Goal: Task Accomplishment & Management: Manage account settings

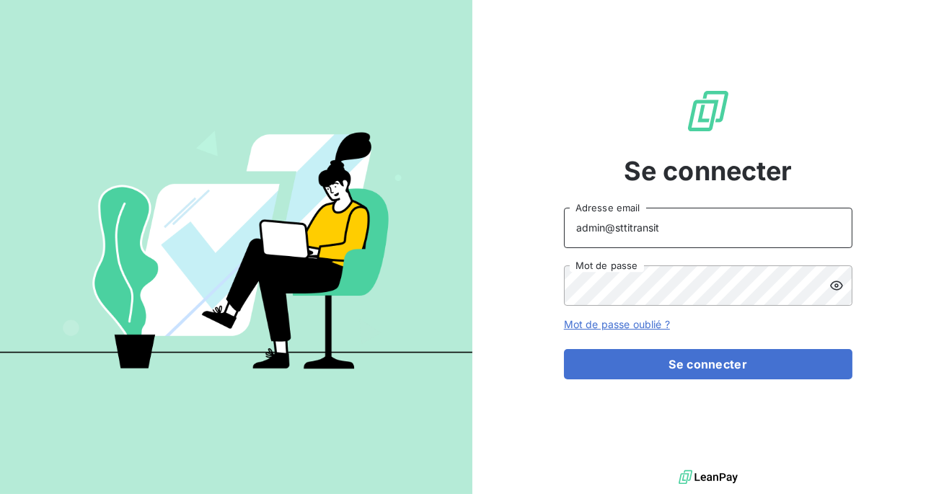
click at [673, 235] on input "admin@sttitransit" at bounding box center [708, 228] width 289 height 40
type input "admin@stti"
click at [564, 349] on button "Se connecter" at bounding box center [708, 364] width 289 height 30
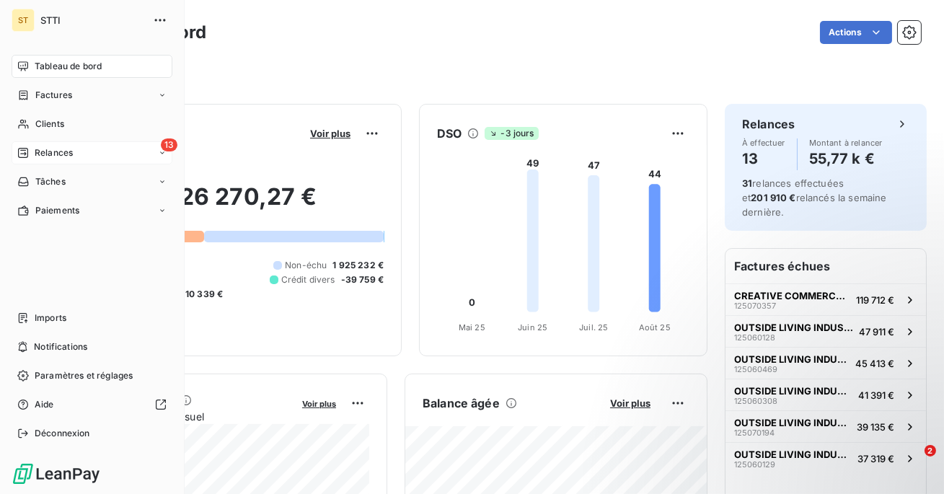
click at [48, 155] on span "Relances" at bounding box center [54, 152] width 38 height 13
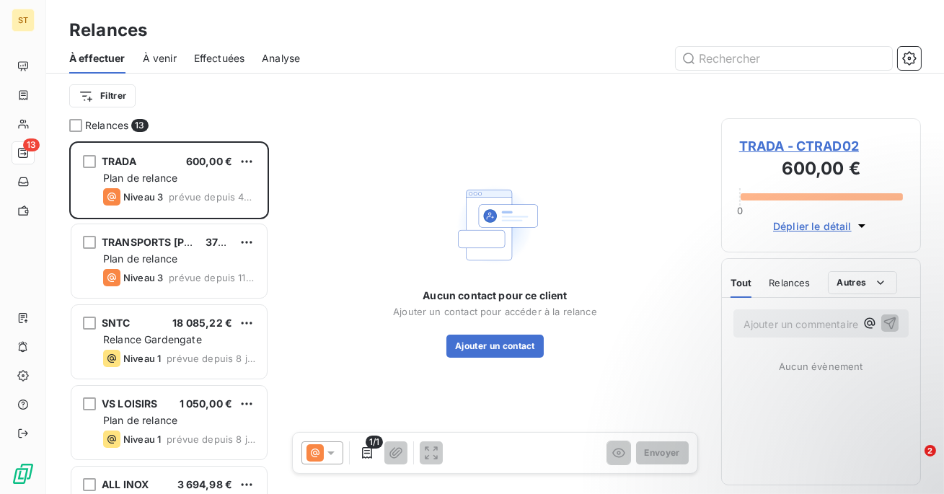
scroll to position [353, 200]
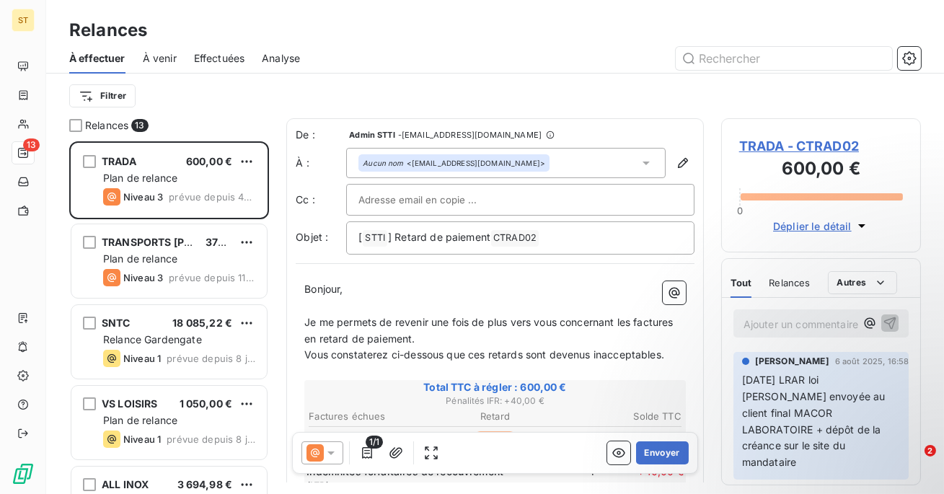
click at [210, 61] on span "Effectuées" at bounding box center [219, 58] width 51 height 14
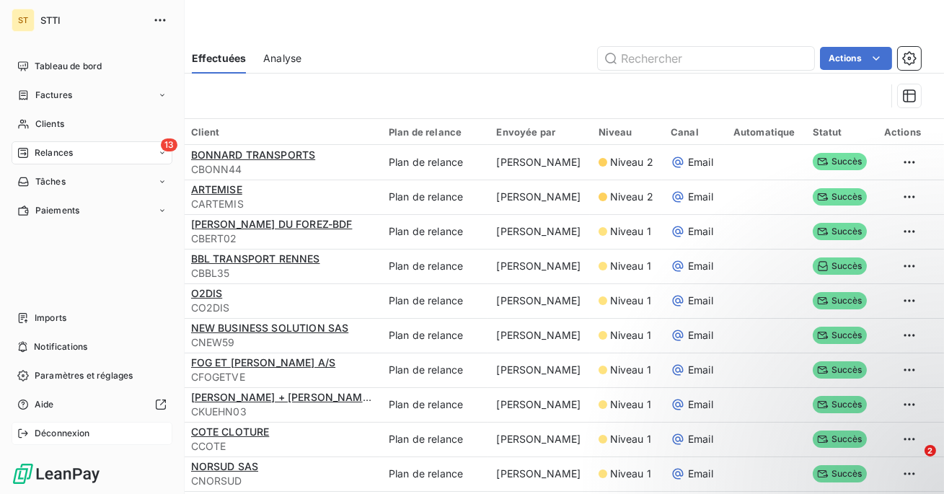
click at [35, 438] on span "Déconnexion" at bounding box center [63, 433] width 56 height 13
